Goal: Find specific page/section: Find specific page/section

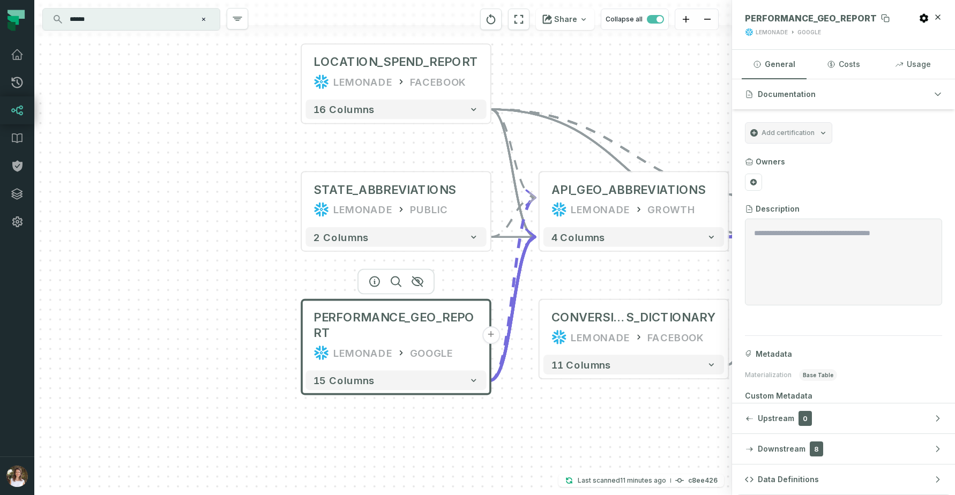
click at [801, 15] on span "PERFORMANCE_GEO_REPORT" at bounding box center [811, 18] width 132 height 11
click at [149, 21] on input "******" at bounding box center [130, 19] width 134 height 17
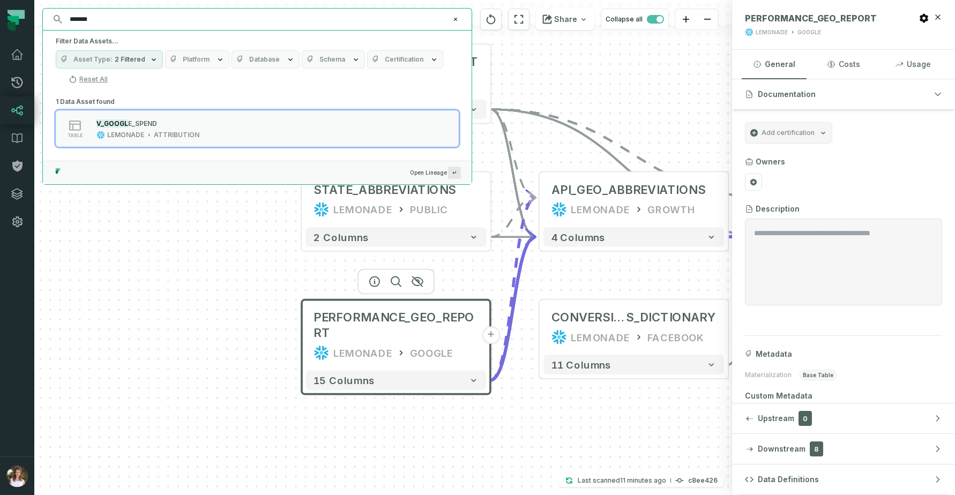
type input "*******"
click at [199, 137] on div "V_GOOGL E_SPEND LEMONADE ATTRIBUTION" at bounding box center [147, 128] width 111 height 21
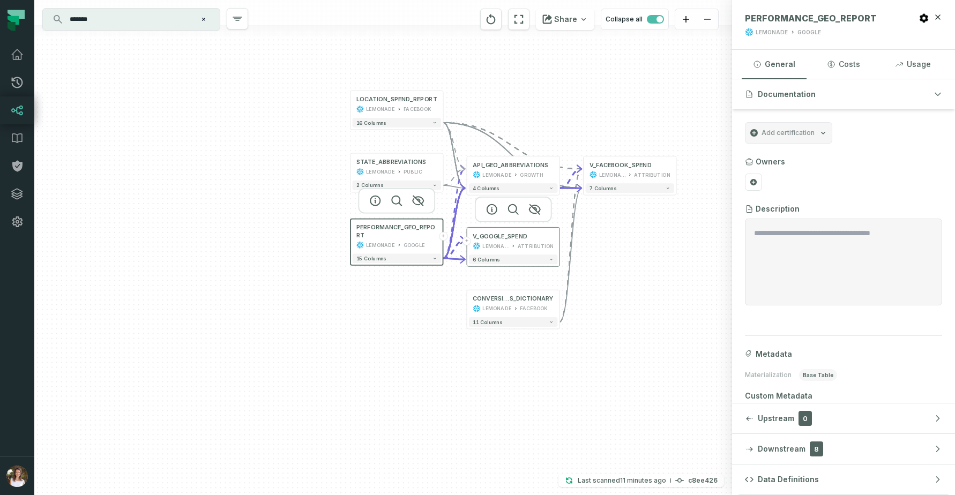
click at [468, 239] on button "+" at bounding box center [466, 241] width 9 height 9
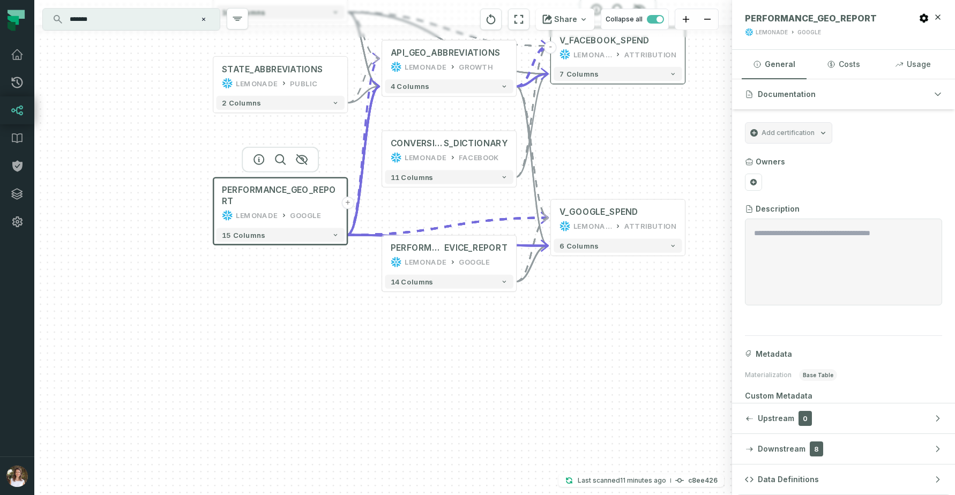
click at [551, 46] on button "-" at bounding box center [550, 47] width 12 height 12
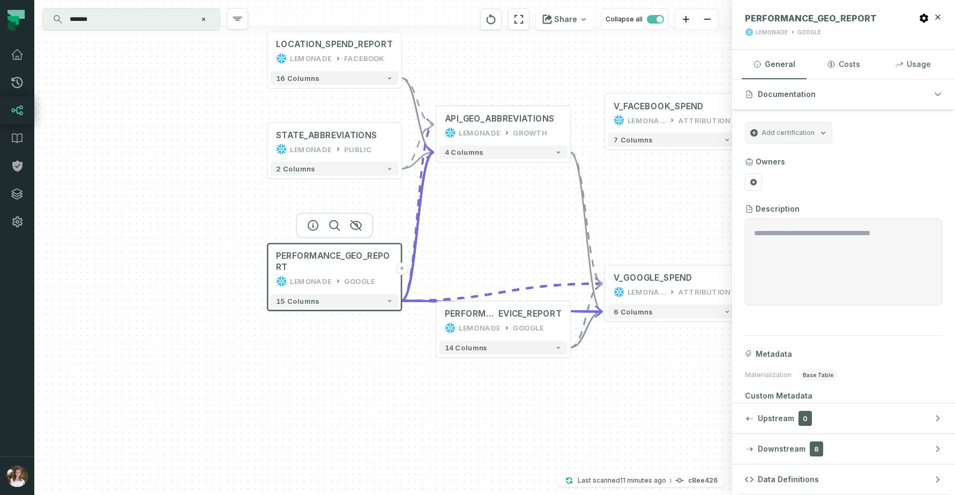
drag, startPoint x: 480, startPoint y: 180, endPoint x: 535, endPoint y: 253, distance: 91.5
click at [535, 253] on div "PERFORMANCE_D EVICE_REPORT LEMONADE GOOGLE + 14 columns STATE_ABBREVIATIONS LEM…" at bounding box center [383, 247] width 698 height 495
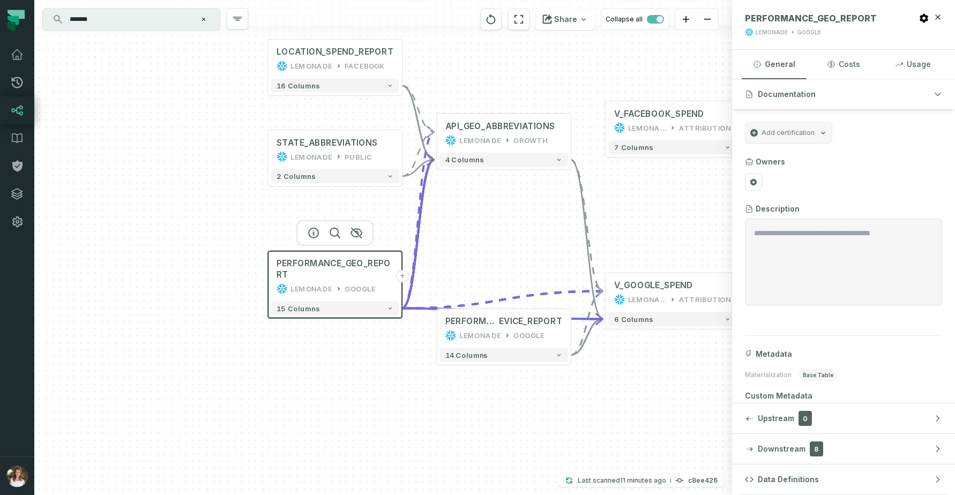
click at [401, 277] on button "+" at bounding box center [402, 276] width 12 height 12
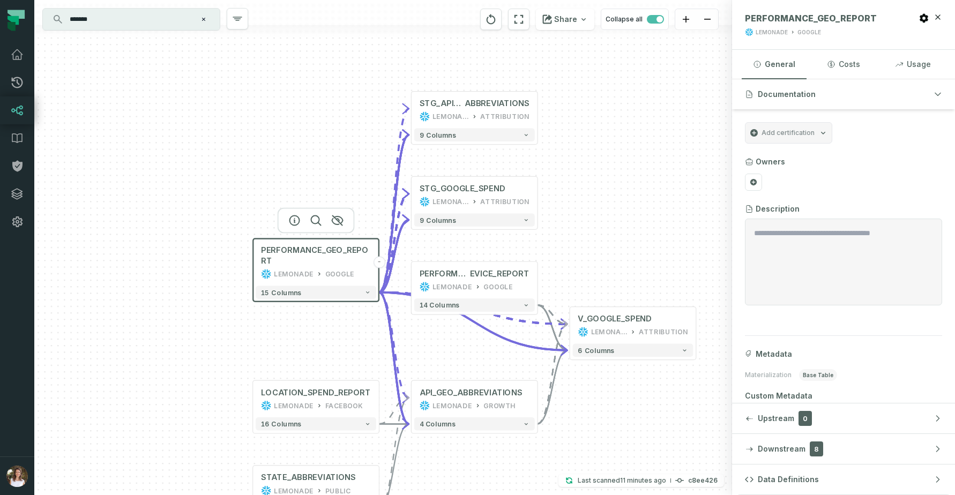
drag, startPoint x: 590, startPoint y: 340, endPoint x: 627, endPoint y: 204, distance: 141.0
click at [627, 204] on div "+ STG_GOOGLE_SPEND LEMONADE_DWH ATTRIBUTION + 9 columns + STG_API_GEO_ ABBREVIA…" at bounding box center [383, 247] width 698 height 495
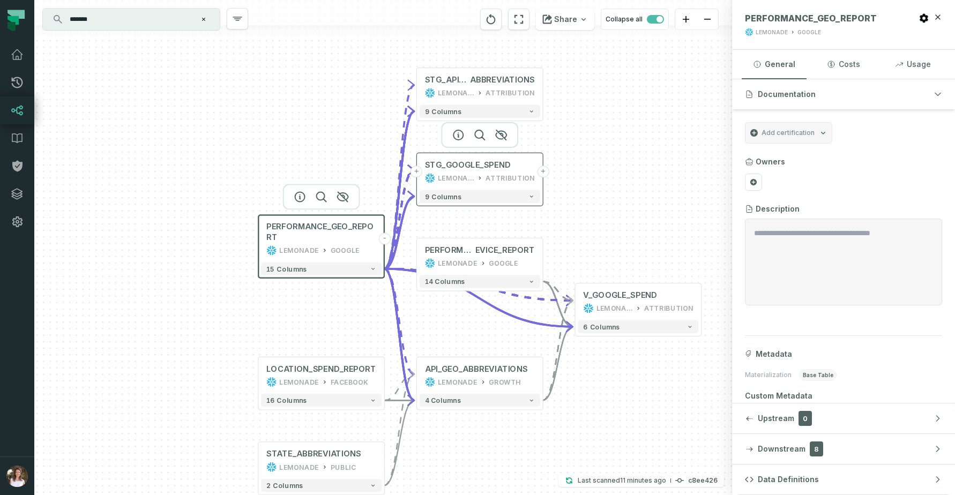
click at [474, 178] on div "LEMONADE_DWH" at bounding box center [456, 178] width 36 height 11
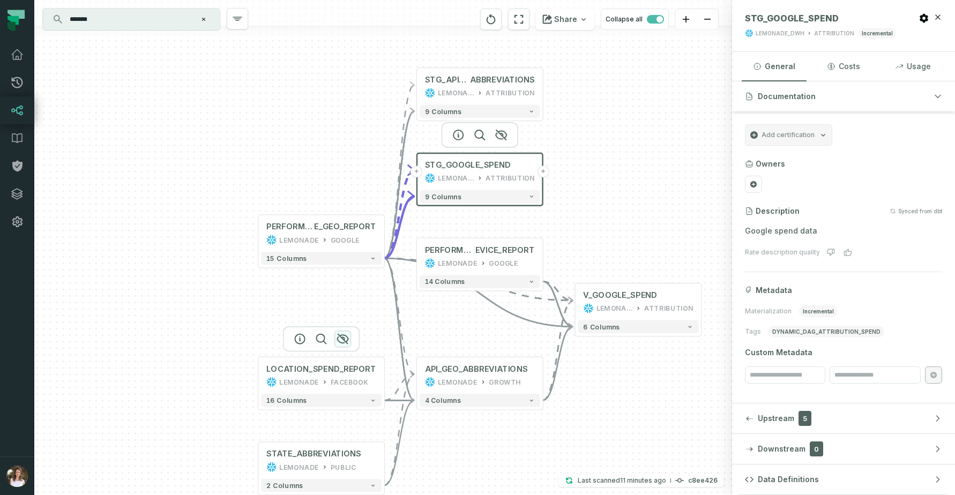
click at [344, 340] on icon "button" at bounding box center [343, 339] width 11 height 10
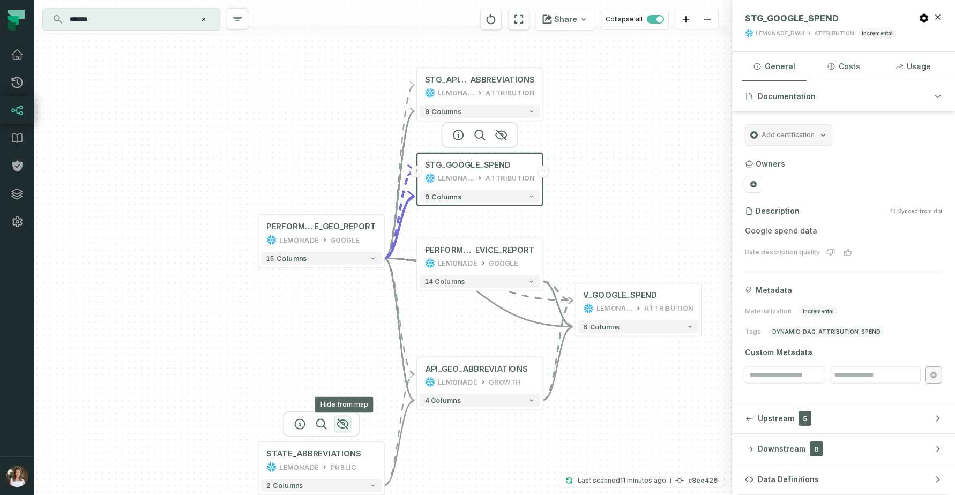
click at [344, 419] on icon "button" at bounding box center [343, 424] width 11 height 10
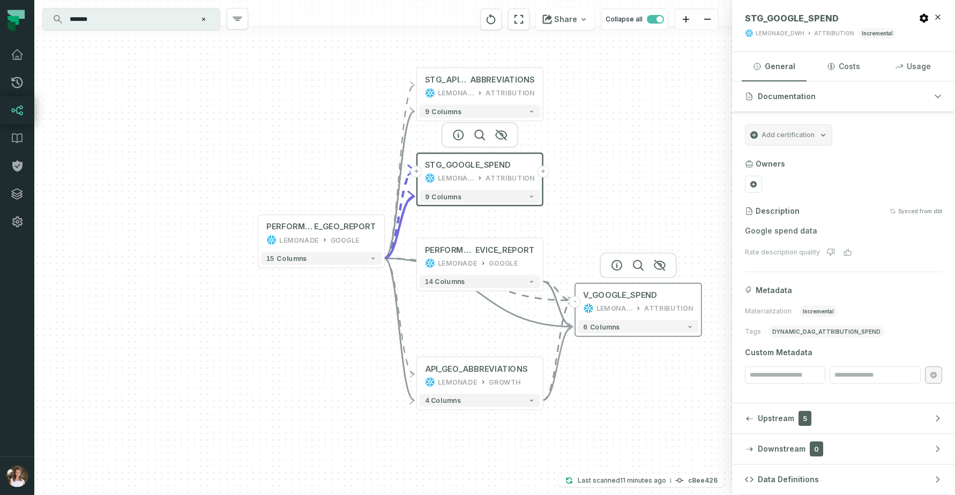
click at [574, 299] on button "-" at bounding box center [575, 302] width 12 height 12
click at [575, 304] on button "+" at bounding box center [575, 302] width 12 height 12
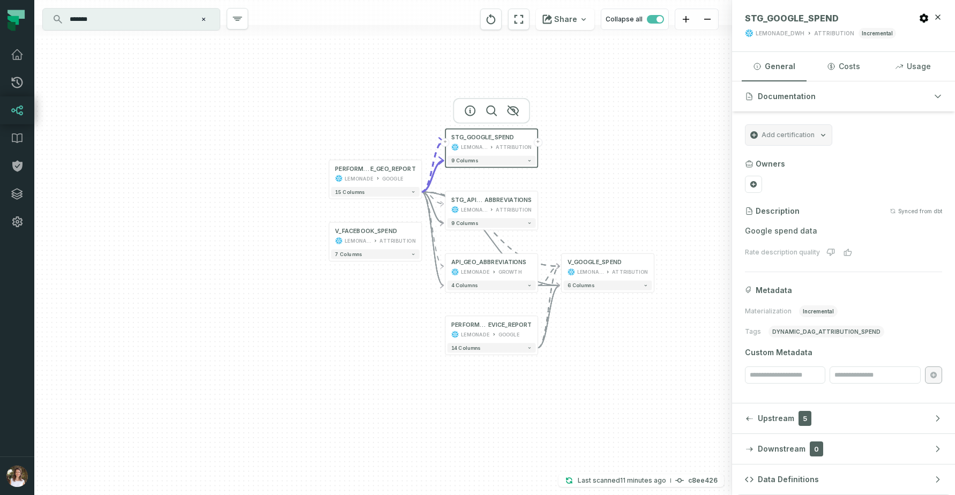
drag, startPoint x: 584, startPoint y: 321, endPoint x: 591, endPoint y: 357, distance: 36.1
click at [591, 357] on div "PERFORMANCE_D EVICE_REPORT LEMONADE GOOGLE + 14 columns + STG_GOOGLE_SPEND LEMO…" at bounding box center [383, 247] width 698 height 495
click at [394, 203] on icon "button" at bounding box center [396, 204] width 13 height 13
click at [421, 174] on button "-" at bounding box center [421, 173] width 9 height 9
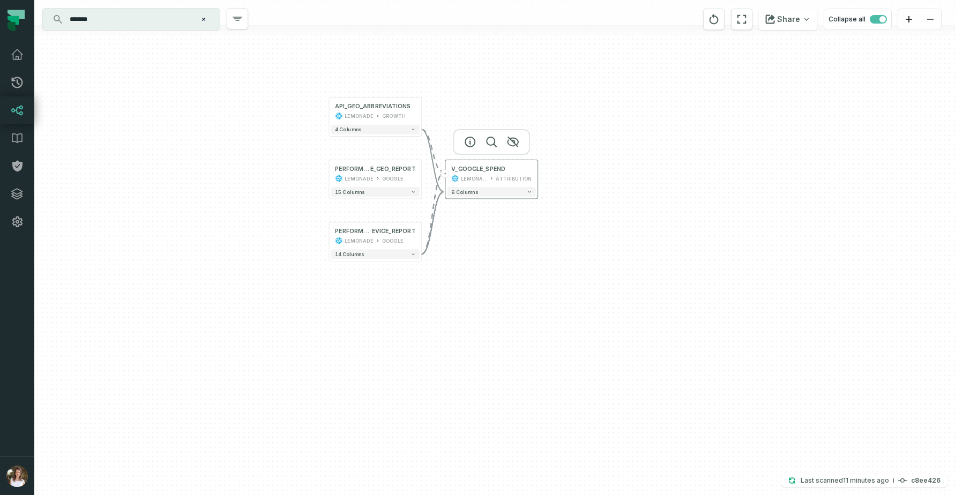
click at [445, 173] on button "+" at bounding box center [445, 173] width 9 height 9
click at [349, 206] on icon "button" at bounding box center [353, 204] width 13 height 13
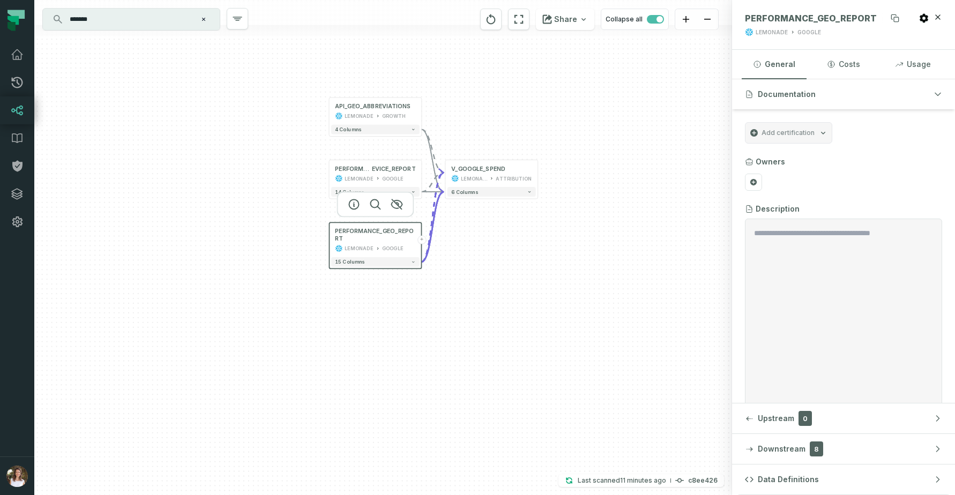
click at [814, 20] on span "PERFORMANCE_GEO_REPORT" at bounding box center [811, 18] width 132 height 11
copy span "PERFORMANCE_GEO_REPORT"
